Goal: Check status: Check status

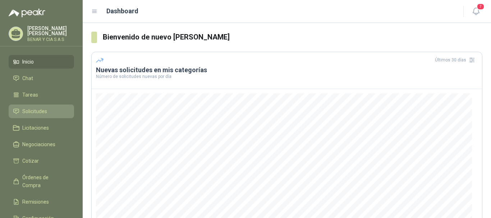
click at [40, 111] on span "Solicitudes" at bounding box center [34, 112] width 25 height 8
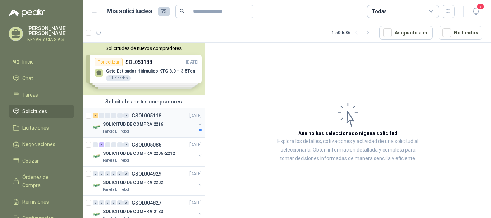
click at [155, 136] on div "7 0 0 0 0 0 GSOL005118 [DATE] SOLICITUD DE COMPRA 2216 Panela El Trébol" at bounding box center [144, 123] width 122 height 29
click at [160, 129] on div "Panela El Trébol" at bounding box center [149, 132] width 93 height 6
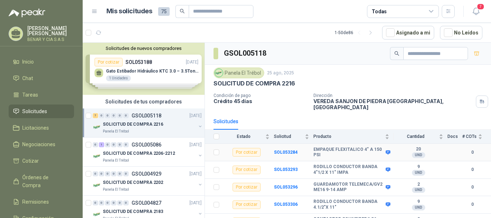
scroll to position [40, 0]
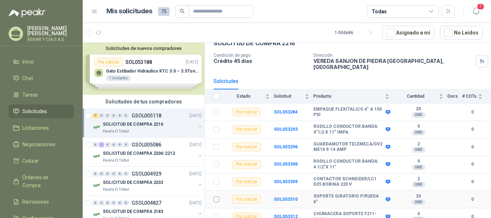
click at [219, 194] on td at bounding box center [214, 200] width 19 height 18
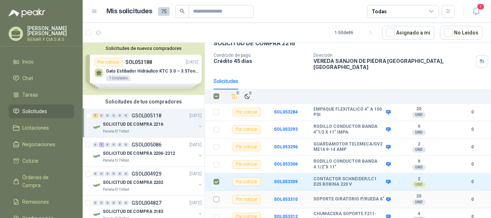
click at [216, 198] on label at bounding box center [217, 200] width 6 height 8
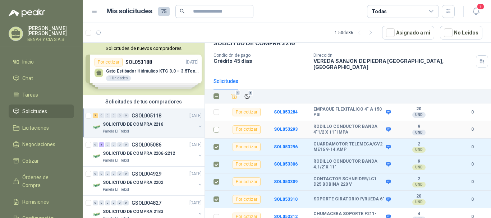
click at [216, 129] on td at bounding box center [214, 130] width 19 height 18
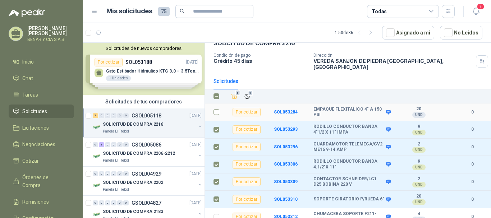
click at [216, 111] on label at bounding box center [217, 112] width 6 height 8
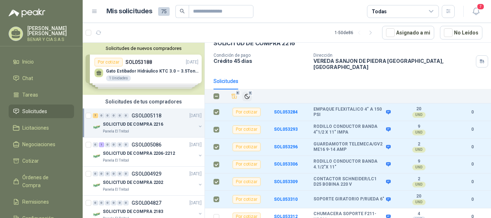
click at [251, 90] on span "6" at bounding box center [250, 93] width 5 height 6
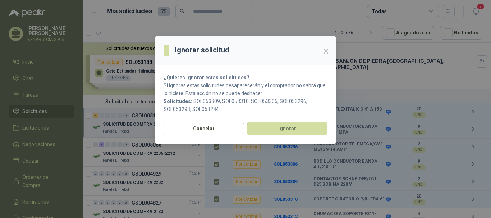
click at [309, 139] on div "Cancelar Ignorar" at bounding box center [245, 133] width 181 height 22
click at [309, 132] on button "Ignorar" at bounding box center [287, 129] width 81 height 14
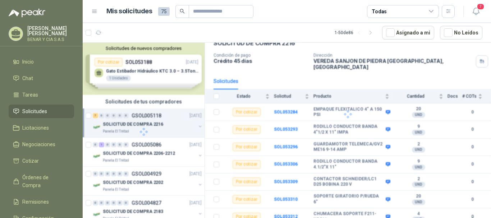
scroll to position [0, 0]
